Goal: Task Accomplishment & Management: Use online tool/utility

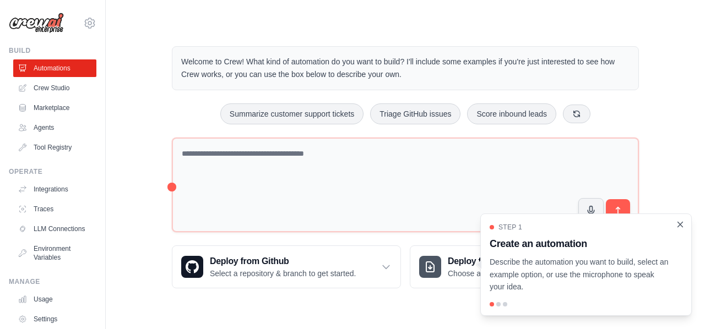
click at [680, 226] on icon "Close walkthrough" at bounding box center [680, 225] width 10 height 10
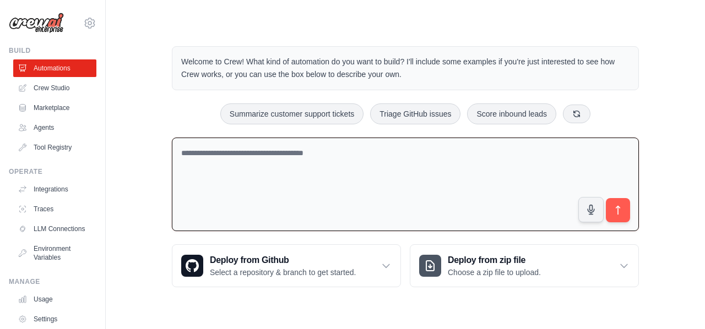
click at [248, 149] on textarea at bounding box center [405, 185] width 467 height 94
click at [279, 166] on textarea at bounding box center [405, 185] width 467 height 94
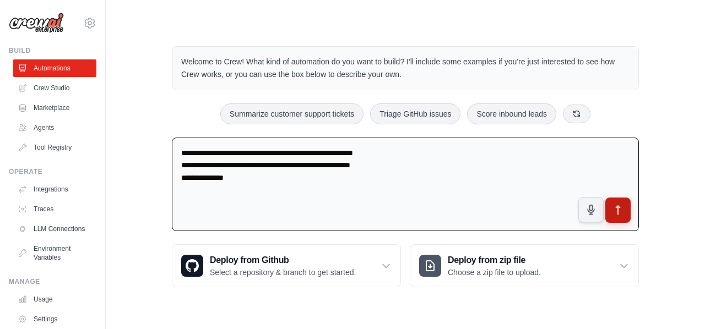
type textarea "**********"
click at [621, 210] on icon "submit" at bounding box center [618, 211] width 12 height 12
click at [247, 261] on h3 "Deploy from Github" at bounding box center [283, 260] width 146 height 13
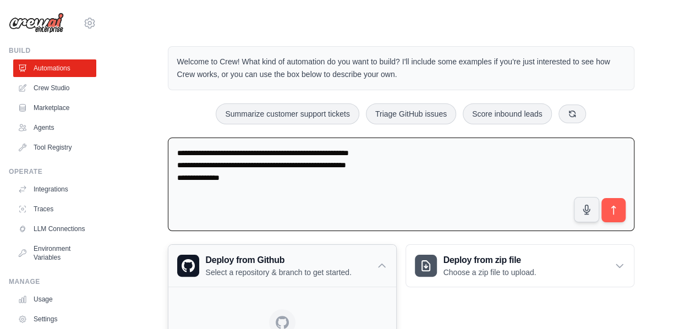
scroll to position [120, 0]
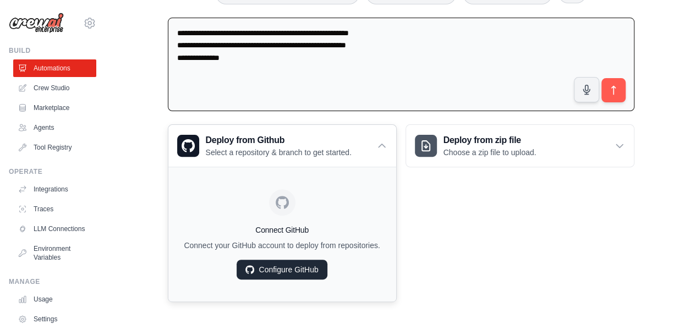
click at [317, 265] on link "Configure GitHub" at bounding box center [282, 270] width 90 height 20
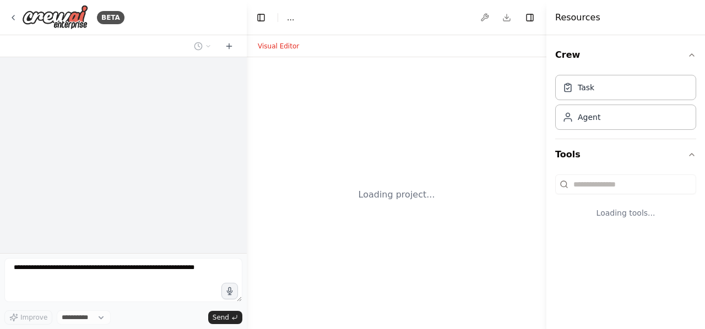
select select "****"
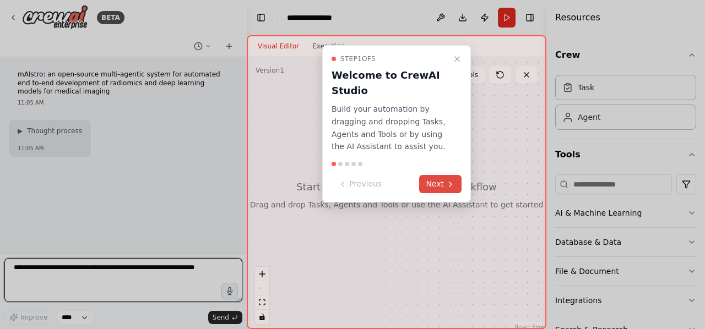
click at [436, 181] on button "Next" at bounding box center [440, 184] width 42 height 18
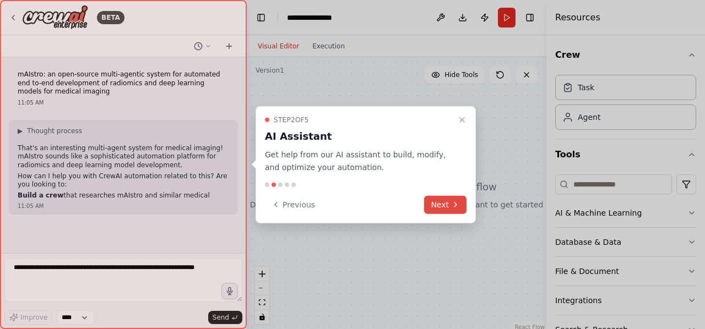
click at [451, 208] on icon at bounding box center [455, 204] width 9 height 9
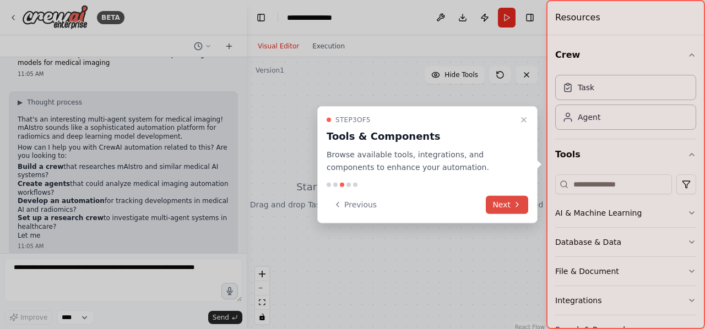
click at [488, 205] on button "Next" at bounding box center [507, 204] width 42 height 18
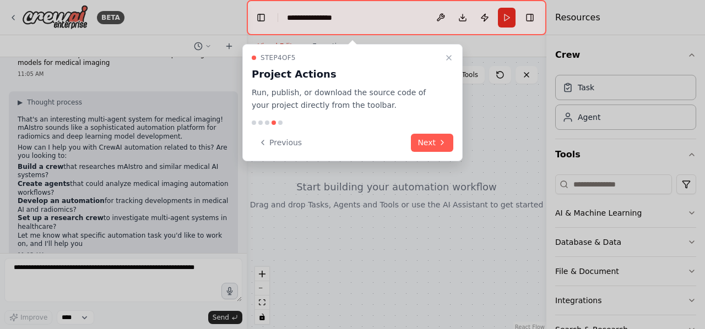
scroll to position [37, 0]
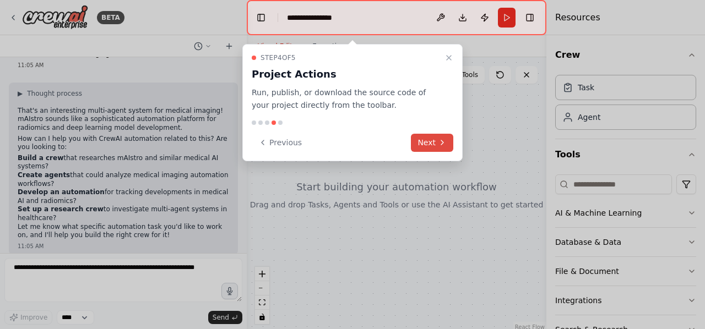
click at [439, 141] on icon at bounding box center [442, 142] width 9 height 9
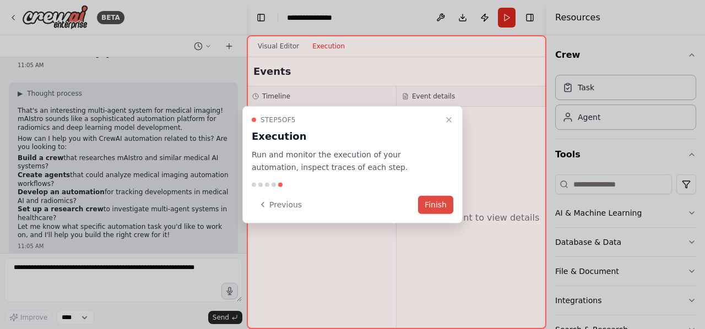
click at [433, 203] on button "Finish" at bounding box center [435, 204] width 35 height 18
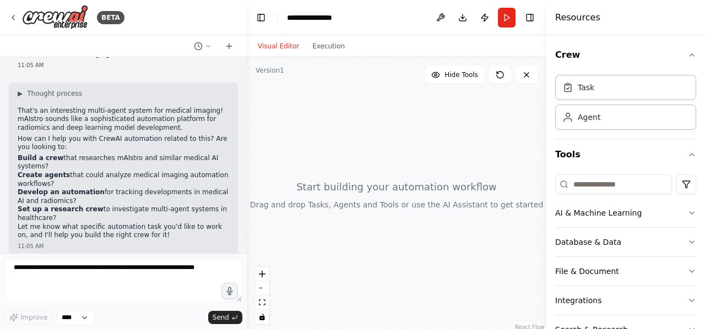
drag, startPoint x: 325, startPoint y: 214, endPoint x: 219, endPoint y: 284, distance: 127.2
click at [219, 284] on div "**********" at bounding box center [352, 164] width 705 height 329
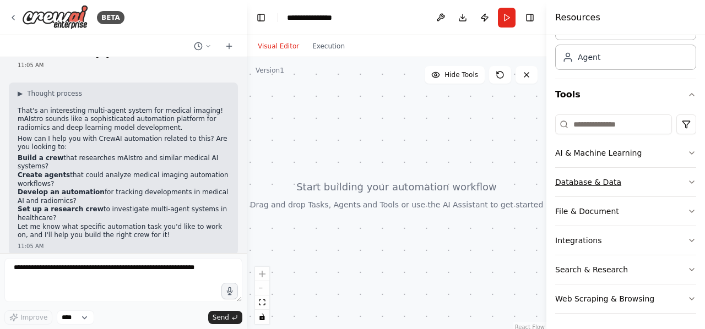
scroll to position [0, 0]
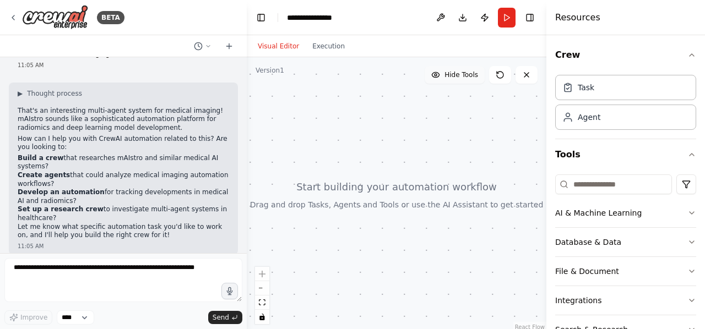
click at [456, 75] on span "Hide Tools" at bounding box center [461, 74] width 34 height 9
click at [456, 75] on span "Show Tools" at bounding box center [459, 74] width 36 height 9
click at [524, 74] on icon at bounding box center [526, 74] width 9 height 9
click at [20, 15] on div "BETA" at bounding box center [67, 17] width 116 height 25
